Goal: Task Accomplishment & Management: Complete application form

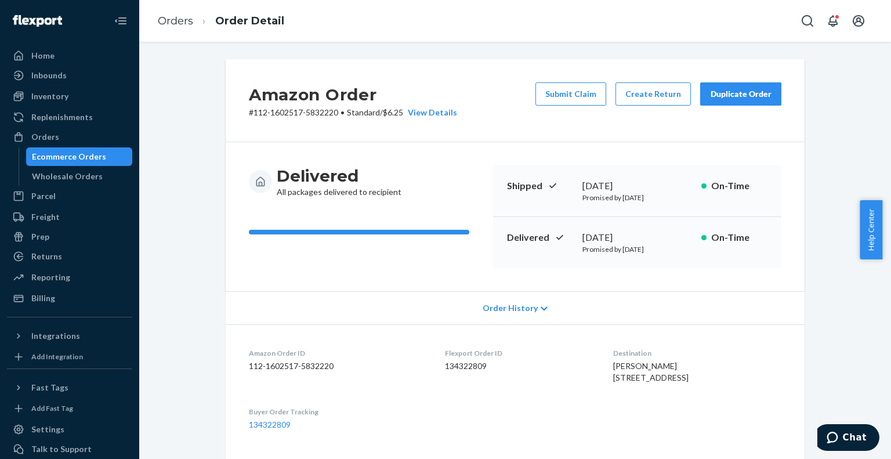
scroll to position [224, 0]
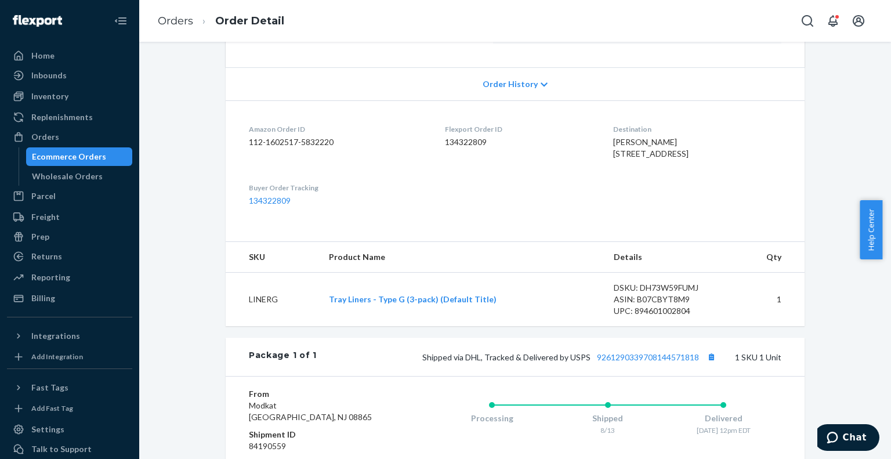
click at [81, 157] on div "Ecommerce Orders" at bounding box center [69, 157] width 74 height 12
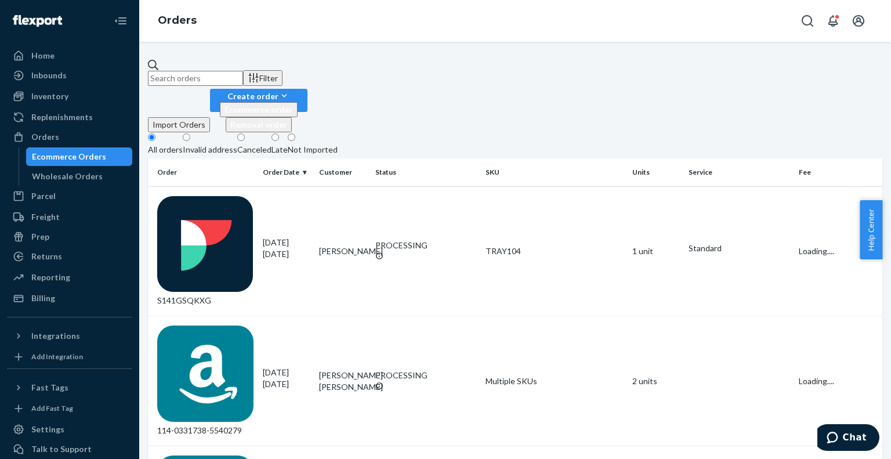
click at [243, 71] on input "text" at bounding box center [195, 78] width 95 height 15
paste input "114-1235409-6076236"
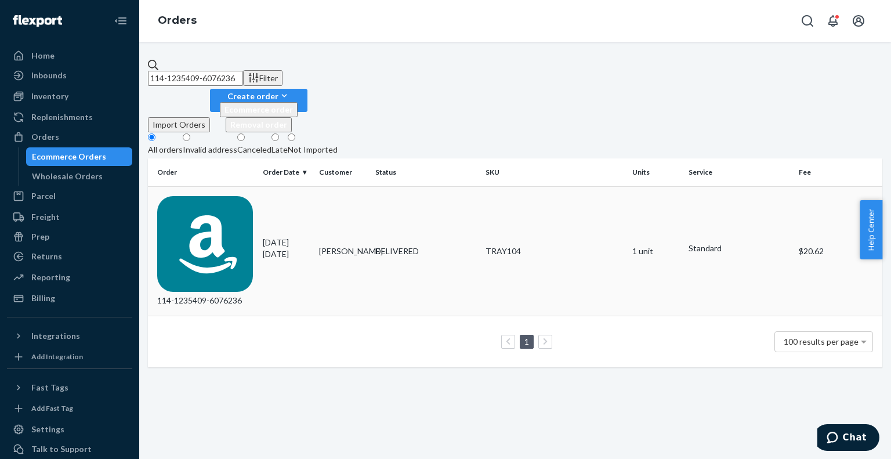
type input "114-1235409-6076236"
click at [193, 196] on div "114-1235409-6076236" at bounding box center [205, 251] width 96 height 111
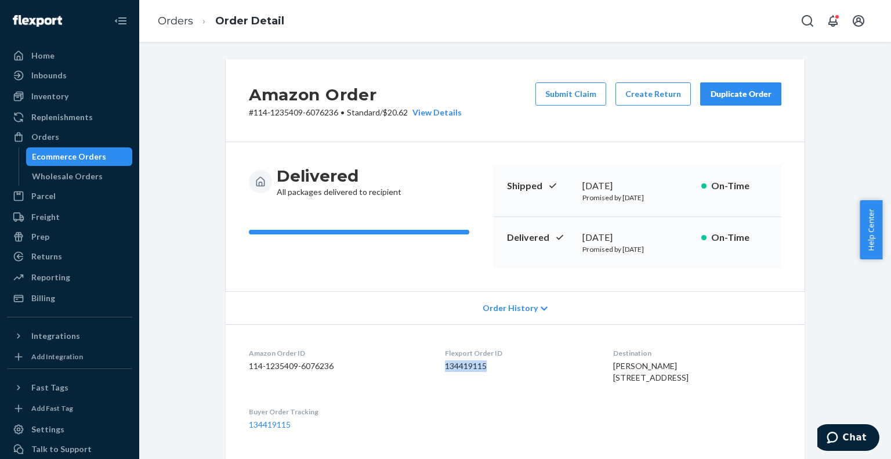
drag, startPoint x: 489, startPoint y: 366, endPoint x: 437, endPoint y: 362, distance: 52.9
click at [445, 362] on dd "134419115" at bounding box center [520, 366] width 150 height 12
copy dd "134419115"
drag, startPoint x: 577, startPoint y: 180, endPoint x: 642, endPoint y: 184, distance: 65.1
click at [642, 184] on div "[DATE]" at bounding box center [637, 185] width 110 height 13
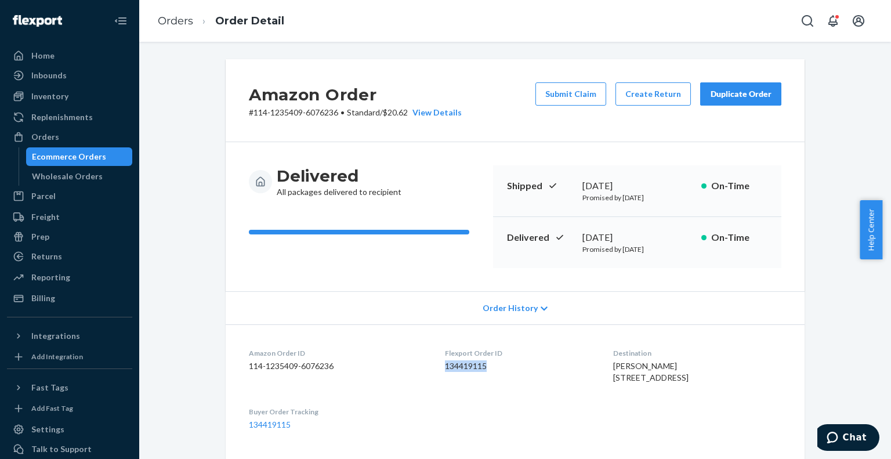
copy div "[DATE]"
click at [114, 149] on div "Ecommerce Orders" at bounding box center [79, 156] width 104 height 16
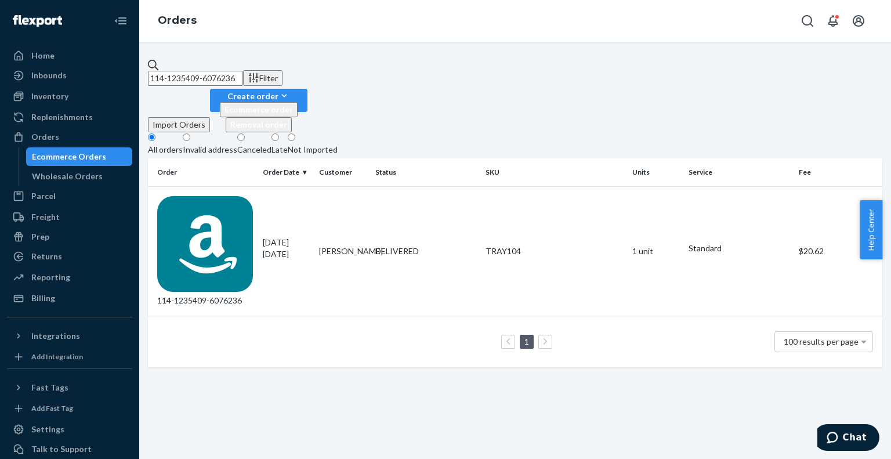
drag, startPoint x: 301, startPoint y: 75, endPoint x: 155, endPoint y: 67, distance: 145.8
click at [155, 67] on div "114-1235409-6076236 Filter Import Orders Create order Ecommerce order Removal o…" at bounding box center [515, 213] width 734 height 308
paste input "1-7433784-4533024"
type input "111-7433784-4533024"
click at [215, 196] on div "111-7433784-4533024" at bounding box center [205, 251] width 96 height 111
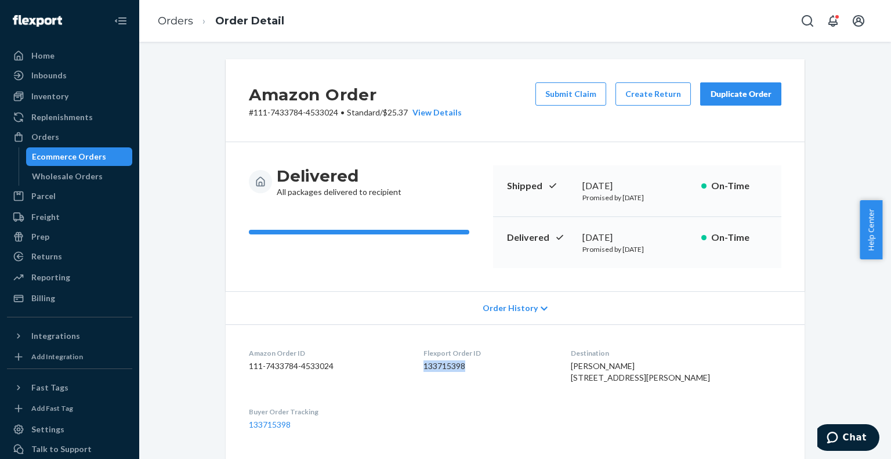
drag, startPoint x: 492, startPoint y: 364, endPoint x: 436, endPoint y: 364, distance: 56.2
click at [436, 364] on dl "Amazon Order ID 111-7433784-4533024 Flexport Order ID 133715398 Destination [PE…" at bounding box center [515, 388] width 579 height 129
copy dd "133715398"
drag, startPoint x: 645, startPoint y: 187, endPoint x: 577, endPoint y: 188, distance: 67.8
click at [582, 188] on div "[DATE]" at bounding box center [637, 185] width 110 height 13
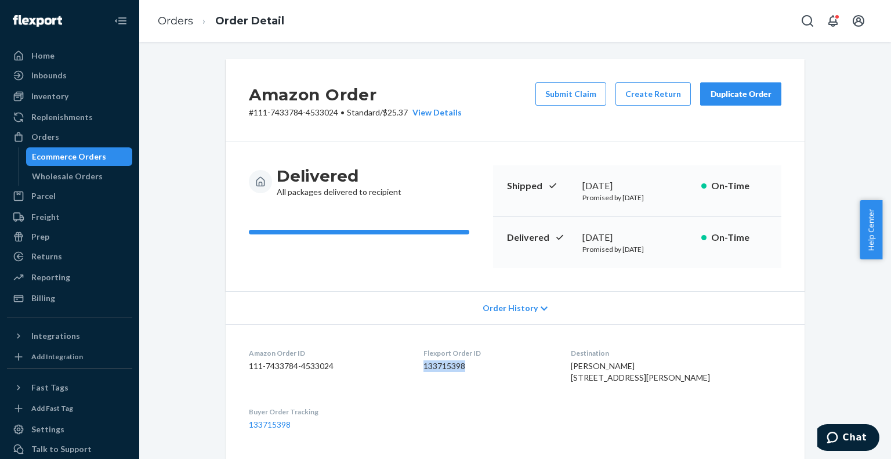
copy div "[DATE]"
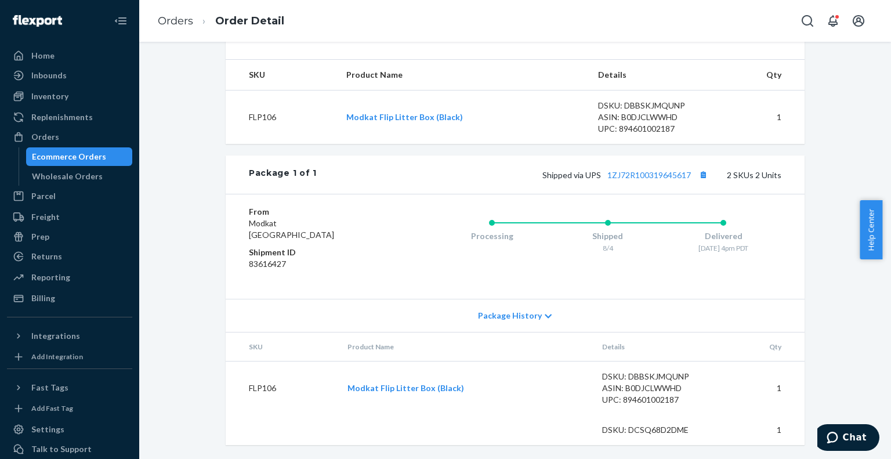
scroll to position [428, 0]
click at [54, 151] on div "Ecommerce Orders" at bounding box center [69, 157] width 74 height 12
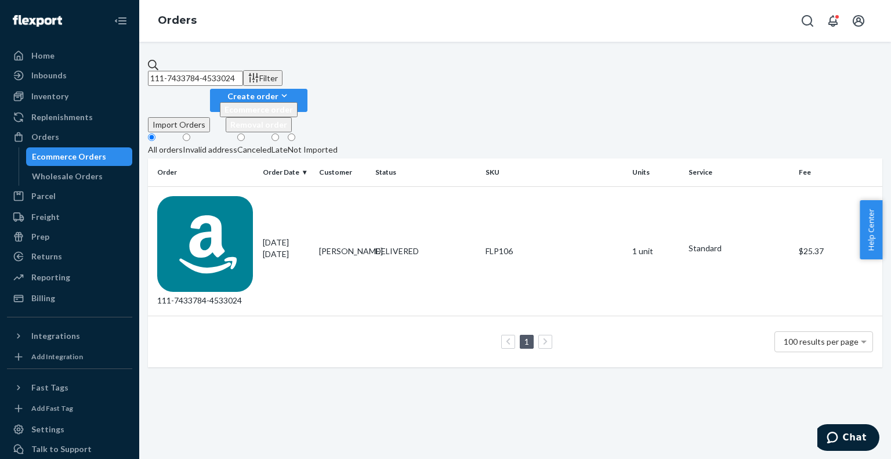
paste input "4-7793440-954746"
drag, startPoint x: 267, startPoint y: 71, endPoint x: 158, endPoint y: 57, distance: 110.0
click at [158, 57] on div "114-7793440-9547464 Filter Import Orders Create order Ecommerce order Removal o…" at bounding box center [514, 250] width 751 height 417
type input "114-7793440-9547464"
click at [213, 196] on div "114-7793440-9547464" at bounding box center [205, 251] width 96 height 111
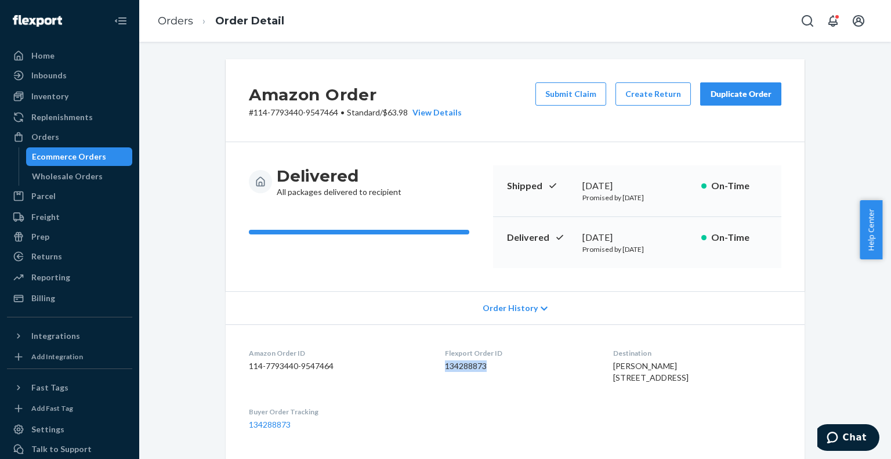
drag, startPoint x: 483, startPoint y: 362, endPoint x: 434, endPoint y: 372, distance: 50.1
click at [445, 372] on div "Flexport Order ID 134288873" at bounding box center [520, 368] width 150 height 40
copy dd "134288873"
drag, startPoint x: 581, startPoint y: 185, endPoint x: 651, endPoint y: 188, distance: 69.6
click at [651, 188] on div "[DATE]" at bounding box center [637, 185] width 110 height 13
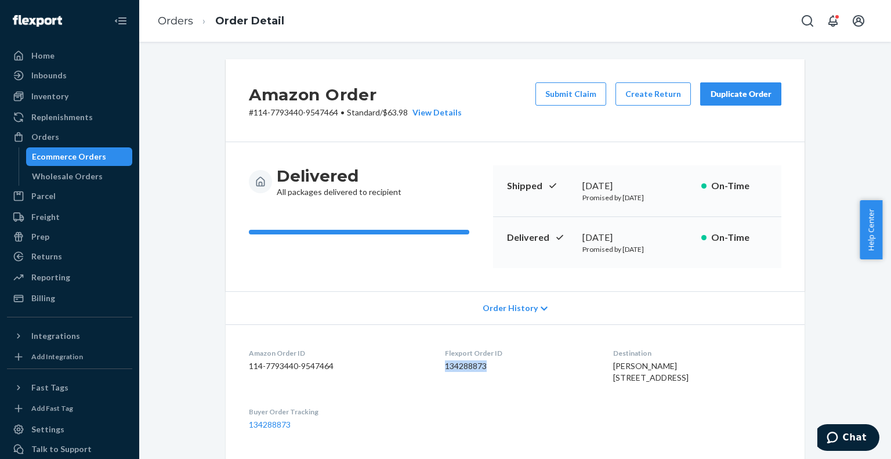
copy div "[DATE]"
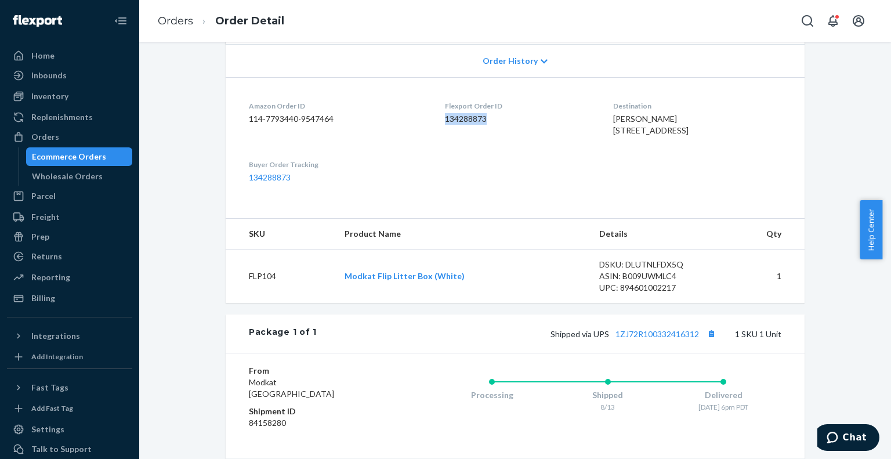
scroll to position [398, 0]
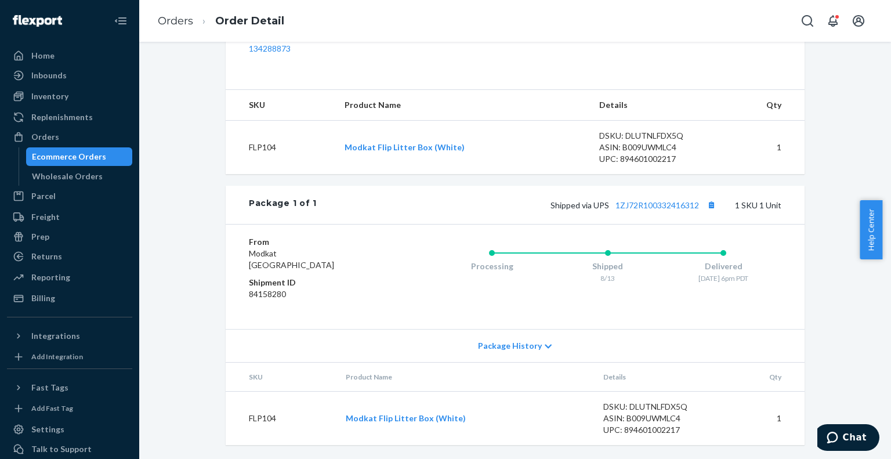
drag, startPoint x: 106, startPoint y: 154, endPoint x: 121, endPoint y: 147, distance: 16.9
click at [106, 155] on div "Ecommerce Orders" at bounding box center [79, 156] width 104 height 16
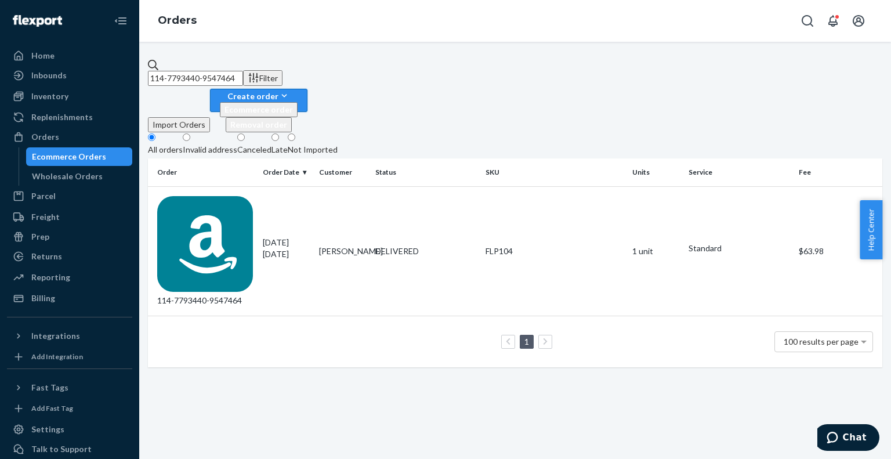
click at [297, 90] on div "Create order" at bounding box center [259, 96] width 78 height 12
click at [293, 104] on span "Ecommerce order" at bounding box center [258, 109] width 68 height 10
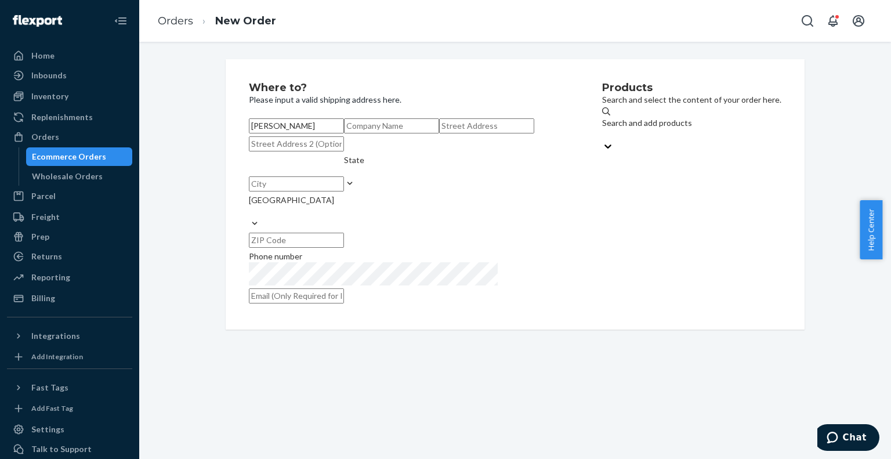
type input "[PERSON_NAME]"
drag, startPoint x: 359, startPoint y: 196, endPoint x: 350, endPoint y: 175, distance: 23.1
click at [439, 133] on input "text" at bounding box center [486, 125] width 95 height 15
paste input "[STREET_ADDRESS][PERSON_NAME]"
type input "[STREET_ADDRESS][PERSON_NAME]"
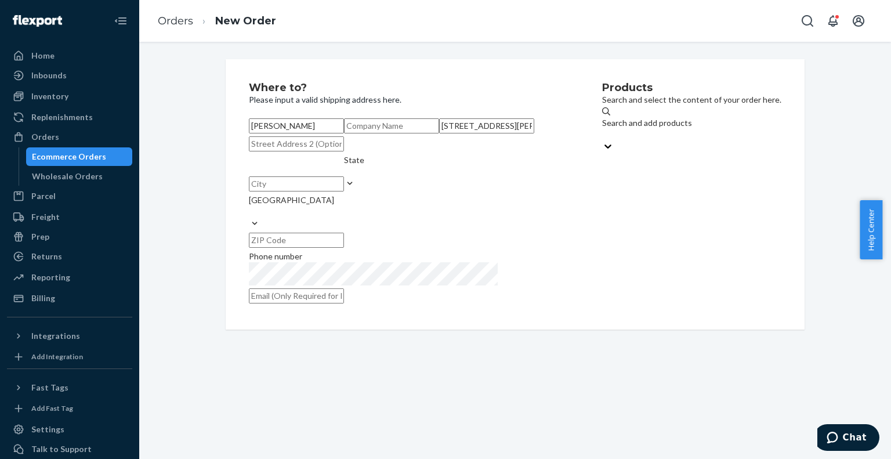
click at [344, 248] on input "text" at bounding box center [296, 239] width 95 height 15
paste input "93500 Pantin"
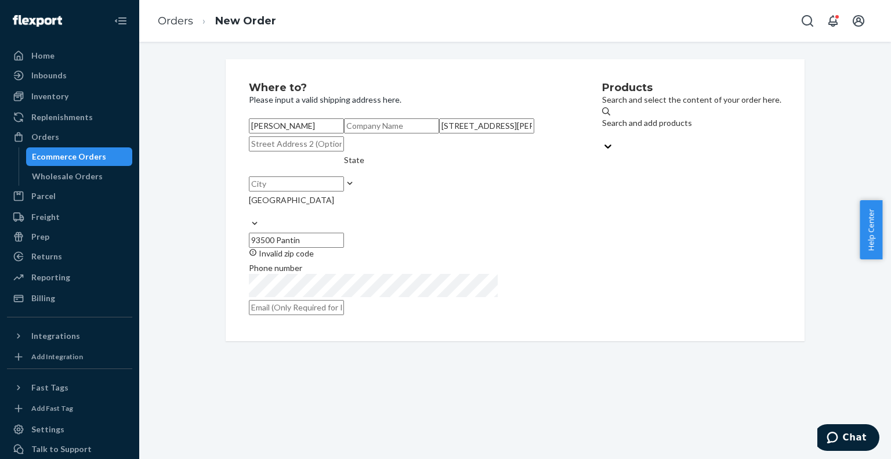
drag, startPoint x: 442, startPoint y: 292, endPoint x: 405, endPoint y: 292, distance: 37.1
click at [344, 248] on input "93500 Pantin" at bounding box center [296, 239] width 95 height 15
type input "93500 Pantin"
click at [322, 191] on input "text" at bounding box center [296, 183] width 95 height 15
paste input "Pantin"
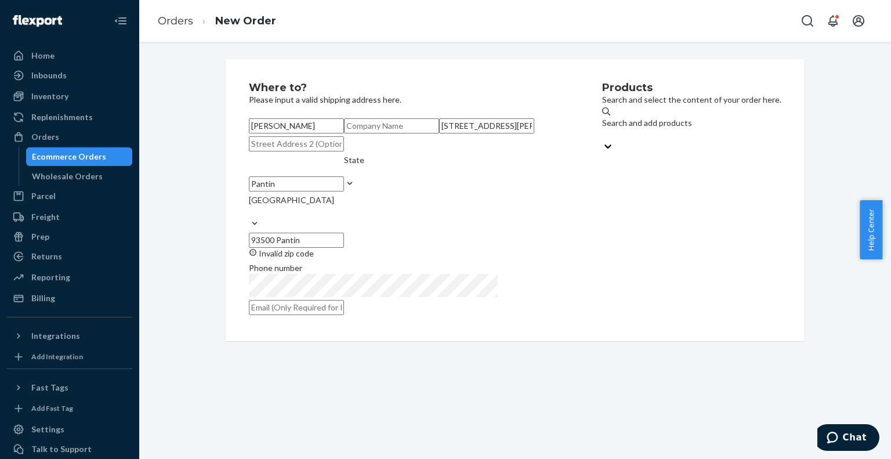
type input "Pantin"
click at [344, 248] on input "93500 Pantin" at bounding box center [296, 239] width 95 height 15
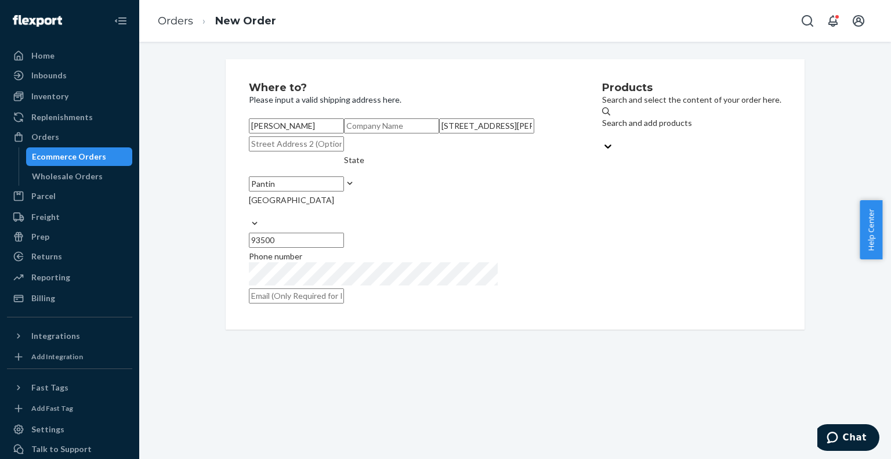
type input "93500"
click at [602, 306] on div "Products Search and select the content of your order here. Search and add produ…" at bounding box center [691, 194] width 179 height 224
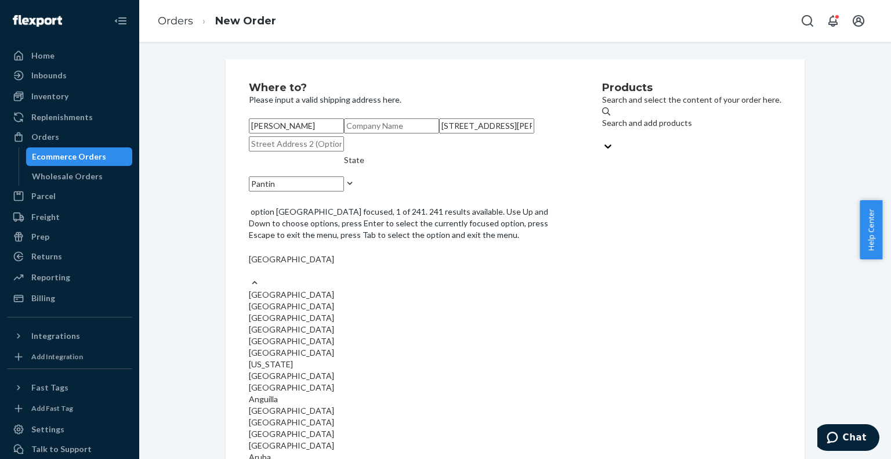
click at [296, 265] on div "[GEOGRAPHIC_DATA]" at bounding box center [408, 259] width 318 height 12
click at [250, 277] on input "option [GEOGRAPHIC_DATA] focused, 1 of 241. 241 results available. Use Up and D…" at bounding box center [249, 271] width 1 height 12
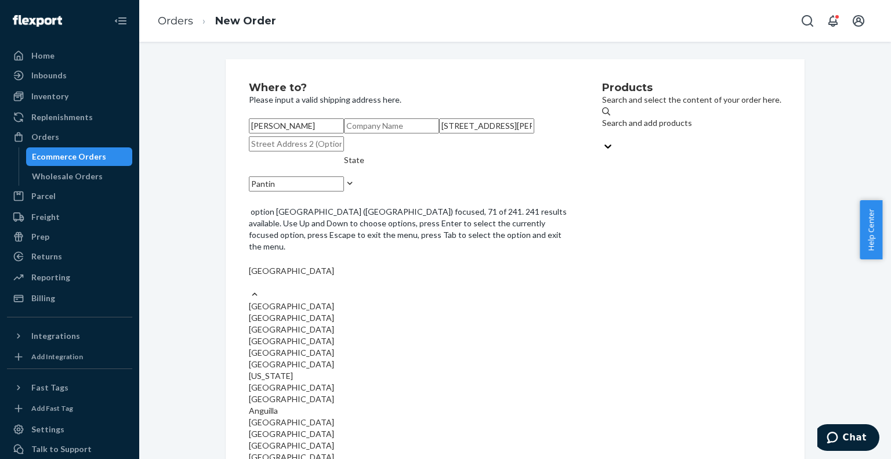
scroll to position [1681, 0]
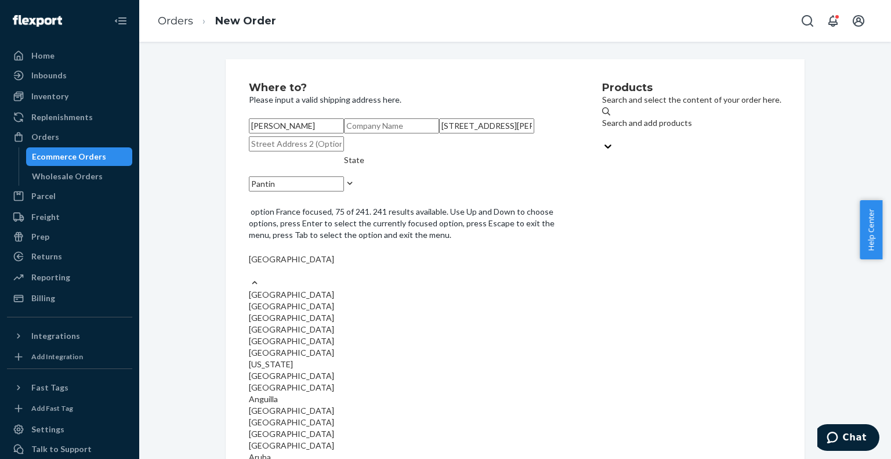
click at [250, 277] on input "option France focused, 75 of 241. 241 results available. Use Up and Down to cho…" at bounding box center [249, 271] width 1 height 12
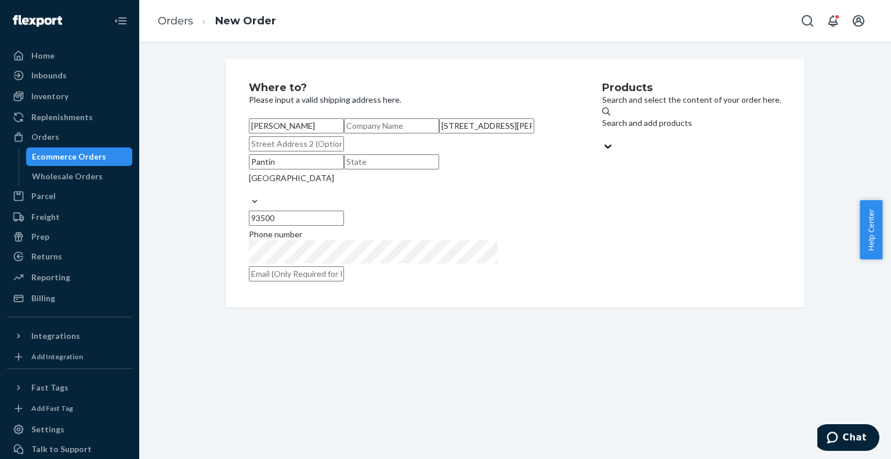
click at [524, 284] on div "Where to? Please input a valid shipping address here. [PERSON_NAME] [STREET_ADD…" at bounding box center [425, 183] width 353 height 202
click at [439, 169] on input "text" at bounding box center [391, 161] width 95 height 15
click at [602, 266] on div "Products Search and select the content of your order here. Search and add produ…" at bounding box center [691, 183] width 179 height 202
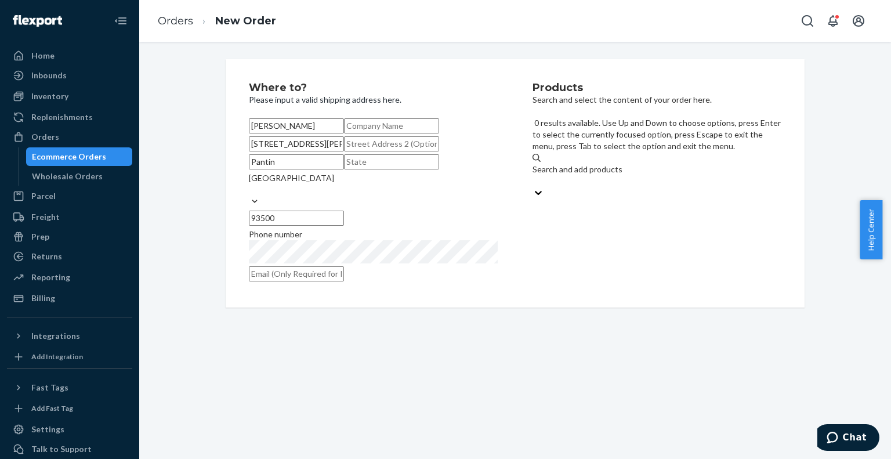
click at [575, 163] on div "Search and add products" at bounding box center [656, 169] width 249 height 12
click at [533, 175] on input "0 results available. Use Up and Down to choose options, press Enter to select t…" at bounding box center [532, 181] width 1 height 12
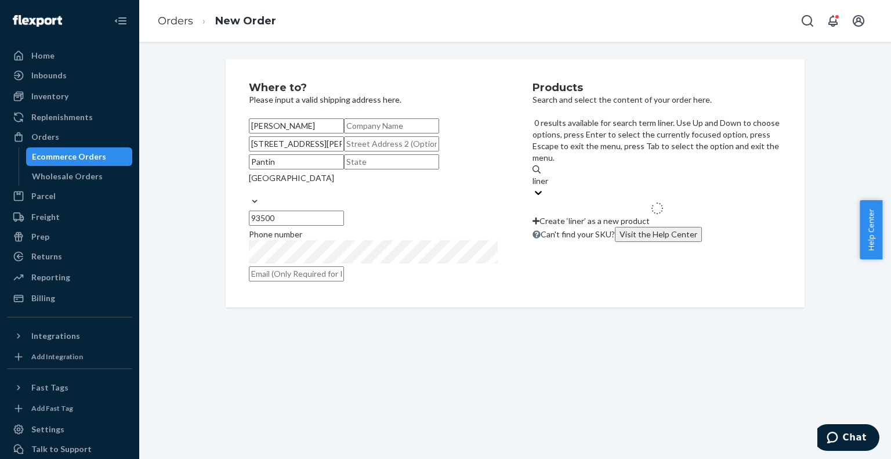
type input "linera"
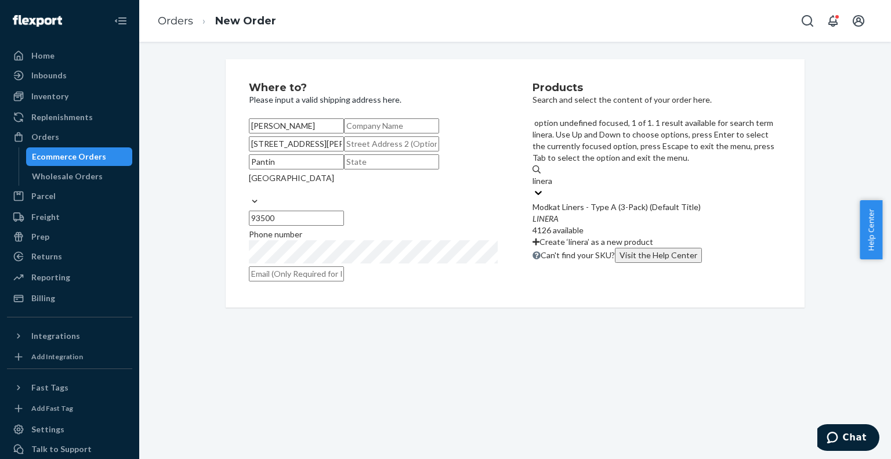
click at [600, 201] on div "Modkat Liners - Type A (3-Pack) (Default Title)" at bounding box center [656, 207] width 249 height 12
click at [554, 175] on input "linera" at bounding box center [542, 181] width 21 height 12
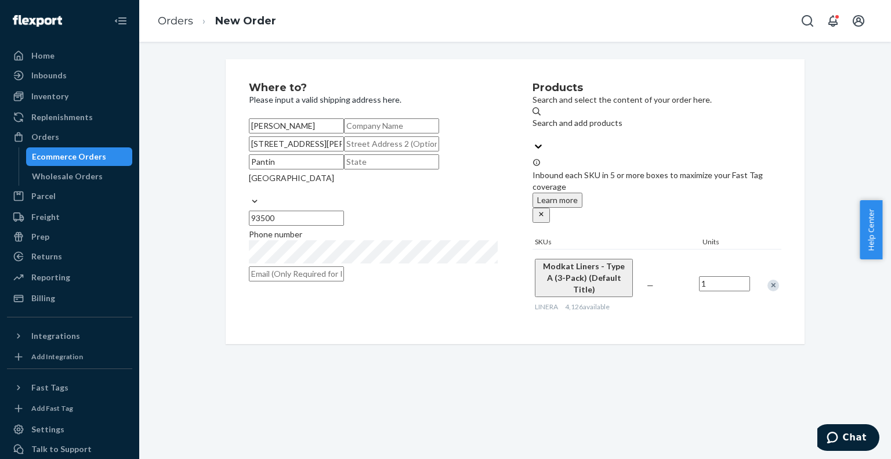
click at [201, 122] on div "Where to? Please input a valid shipping address here. [PERSON_NAME] [STREET_ADD…" at bounding box center [515, 201] width 734 height 285
click at [534, 321] on div "Products Search and select the content of your order here. Search and add produ…" at bounding box center [656, 201] width 249 height 238
click at [103, 156] on div "Ecommerce Orders" at bounding box center [79, 156] width 104 height 16
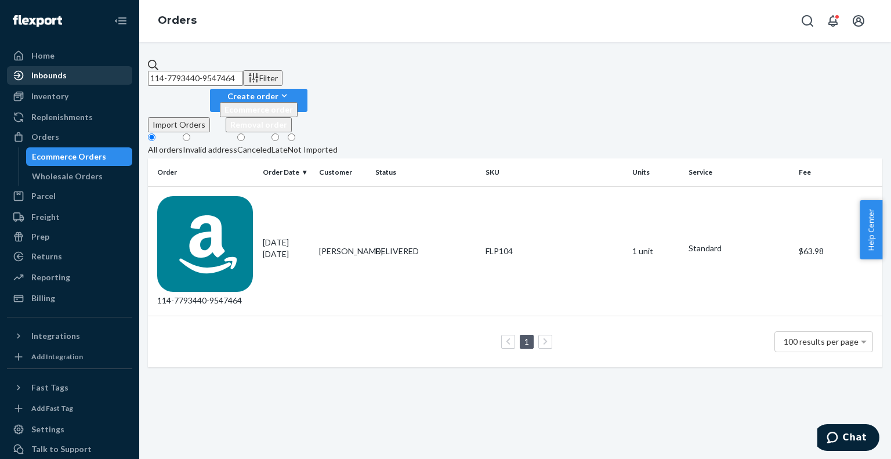
drag, startPoint x: 272, startPoint y: 67, endPoint x: 118, endPoint y: 66, distance: 153.7
click at [118, 66] on div "Home Inbounds Shipping Plans Problems Inventory Products Branded Packaging Repl…" at bounding box center [445, 229] width 891 height 459
paste input "[PHONE_NUMBER]"
type input "111-8276711-0773064"
click at [213, 196] on div "111-8276711-0773064" at bounding box center [205, 251] width 96 height 111
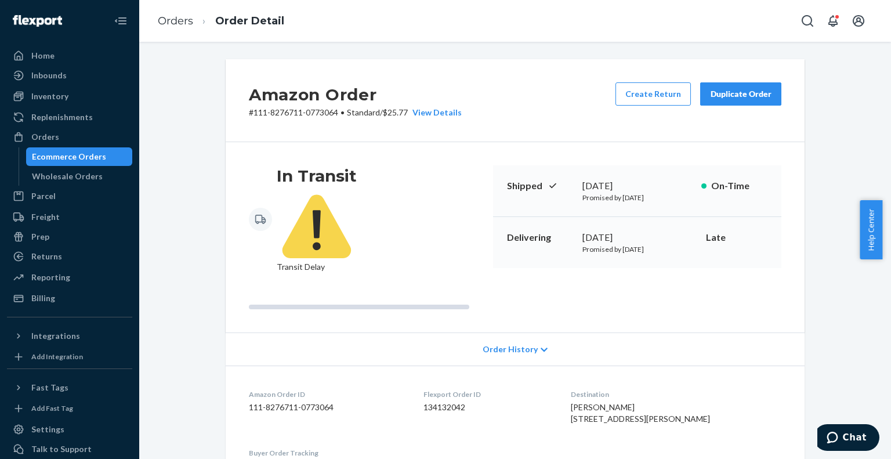
click at [742, 92] on div "Duplicate Order" at bounding box center [740, 94] width 61 height 12
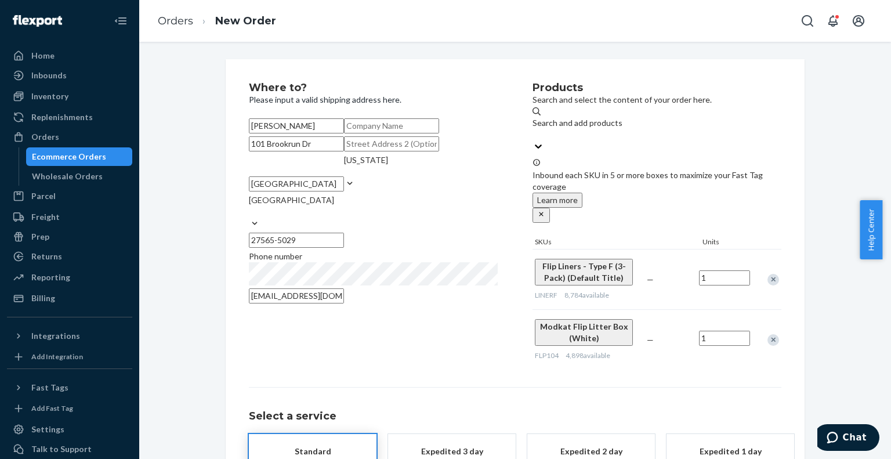
scroll to position [104, 0]
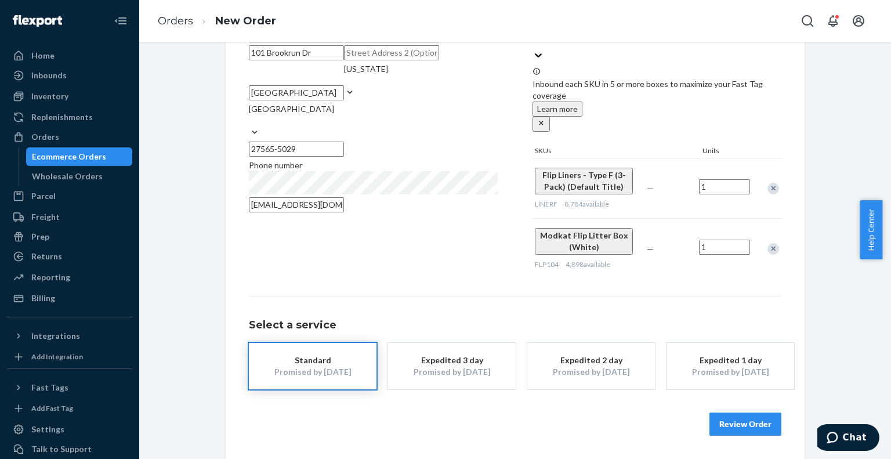
click at [742, 435] on button "Review Order" at bounding box center [745, 423] width 72 height 23
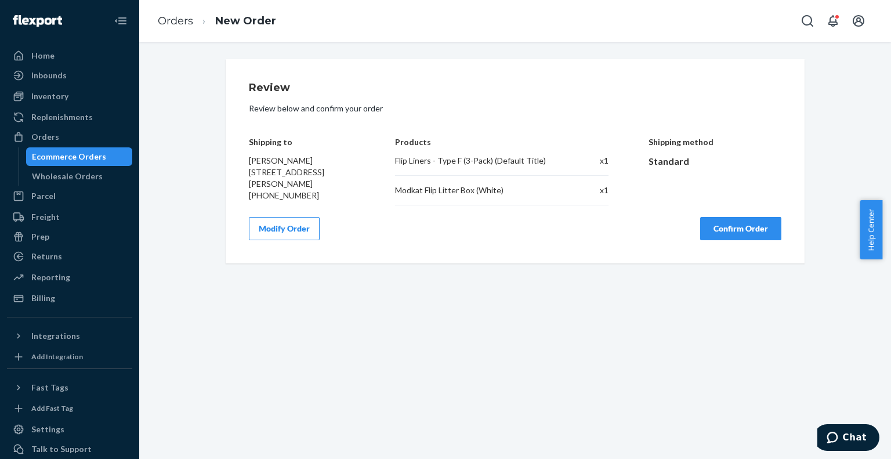
scroll to position [0, 0]
click at [716, 231] on button "Confirm Order" at bounding box center [740, 228] width 81 height 23
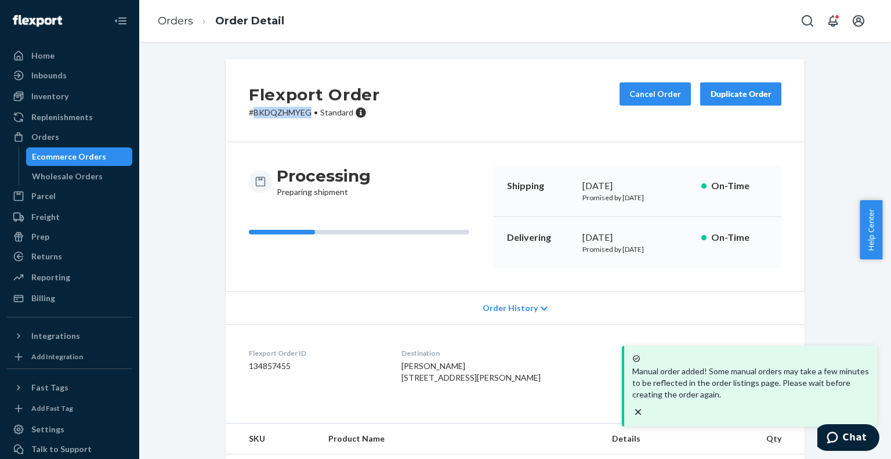
drag, startPoint x: 307, startPoint y: 115, endPoint x: 250, endPoint y: 113, distance: 56.8
click at [250, 113] on p "# BKDQZHMYEG • Standard" at bounding box center [314, 113] width 131 height 12
copy p "BKDQZHMYEG"
